Goal: Information Seeking & Learning: Learn about a topic

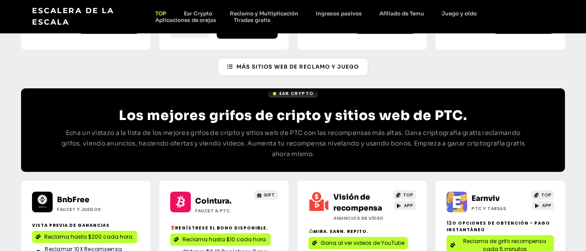
scroll to position [813, 0]
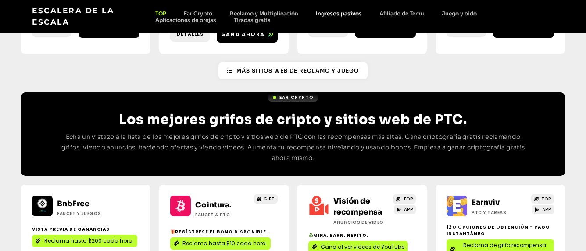
click at [347, 12] on link "Ingresos pasivos" at bounding box center [339, 13] width 64 height 7
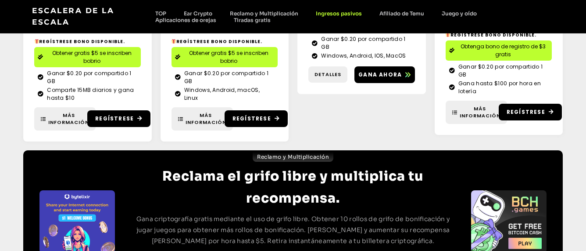
scroll to position [418, 0]
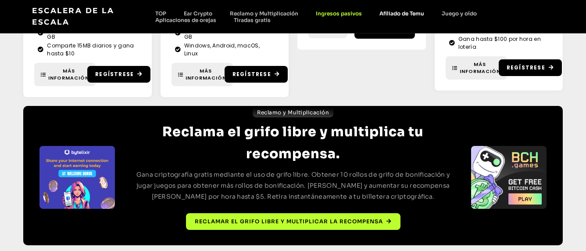
click at [420, 12] on link "Afiliado de Temu" at bounding box center [402, 13] width 62 height 7
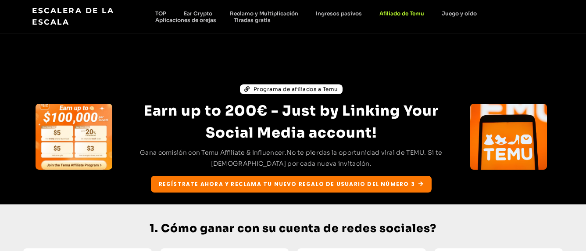
scroll to position [179, 0]
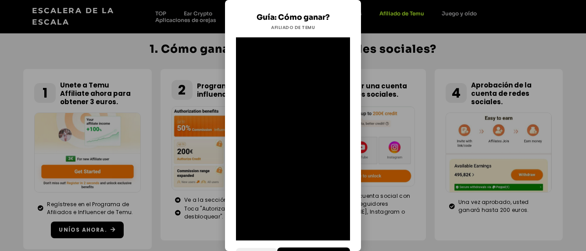
click at [255, 250] on span "Cerrar" at bounding box center [260, 255] width 22 height 7
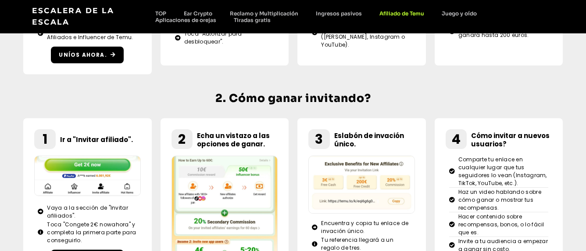
scroll to position [403, 0]
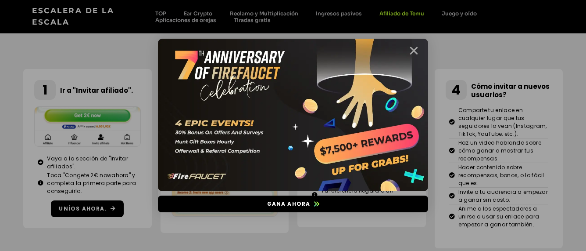
click at [413, 48] on icon "Cerrar" at bounding box center [413, 50] width 11 height 11
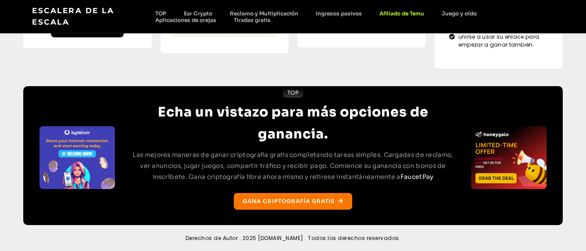
scroll to position [583, 0]
